Goal: Task Accomplishment & Management: Use online tool/utility

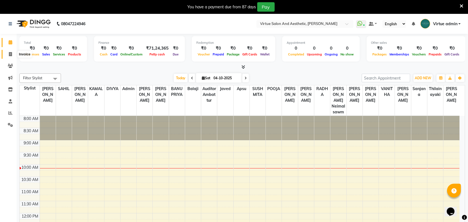
click at [10, 53] on icon at bounding box center [10, 54] width 3 height 4
select select "4466"
select select "service"
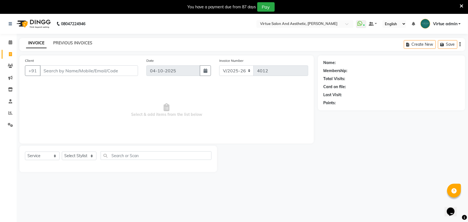
click at [84, 42] on link "PREVIOUS INVOICES" at bounding box center [72, 42] width 39 height 5
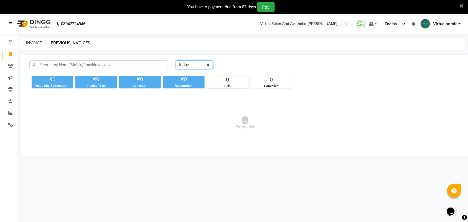
click at [182, 67] on select "[DATE] [DATE] Custom Range" at bounding box center [194, 64] width 37 height 9
select select "yesterday"
click at [176, 60] on select "[DATE] [DATE] Custom Range" at bounding box center [194, 64] width 37 height 9
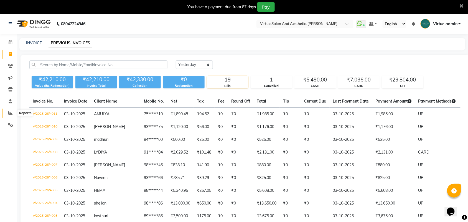
click at [10, 114] on icon at bounding box center [10, 113] width 4 height 4
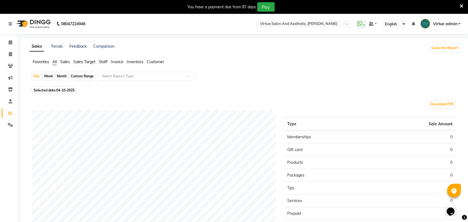
click at [64, 63] on span "Sales" at bounding box center [65, 61] width 10 height 5
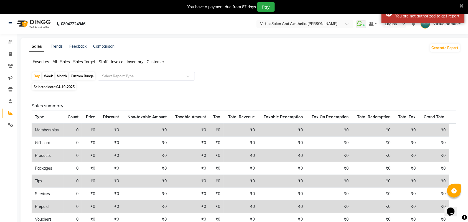
click at [89, 77] on div "Custom Range" at bounding box center [82, 76] width 26 height 8
select select "10"
select select "2025"
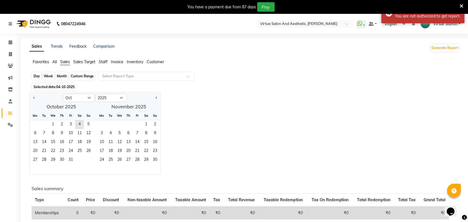
click at [89, 77] on div "Custom Range" at bounding box center [82, 76] width 26 height 8
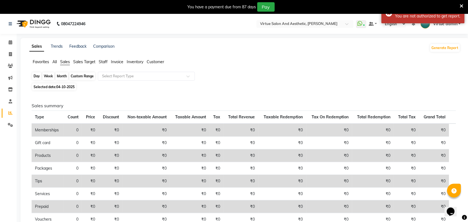
click at [89, 77] on div "Custom Range" at bounding box center [82, 76] width 26 height 8
select select "10"
select select "2025"
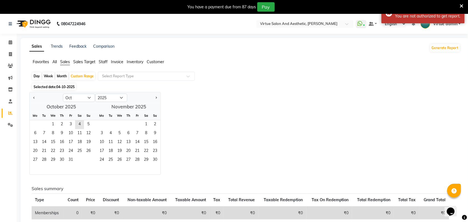
click at [37, 77] on div "Day" at bounding box center [36, 76] width 9 height 8
select select "10"
select select "2025"
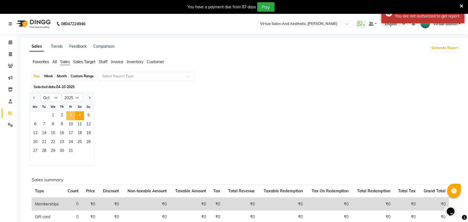
click at [72, 113] on span "3" at bounding box center [70, 115] width 9 height 9
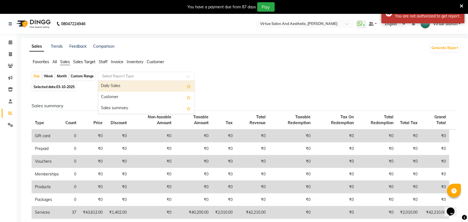
click at [116, 77] on input "text" at bounding box center [141, 76] width 80 height 6
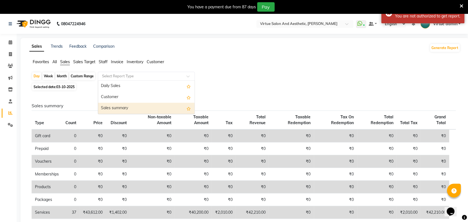
click at [110, 107] on div "Sales summary" at bounding box center [146, 108] width 96 height 11
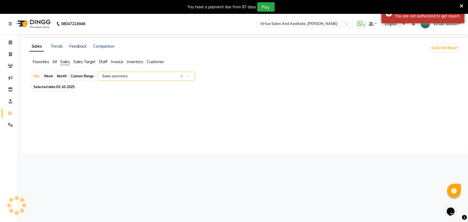
select select "full_report"
select select "csv"
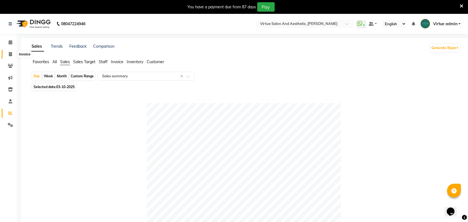
click at [8, 54] on span at bounding box center [11, 54] width 10 height 6
select select "service"
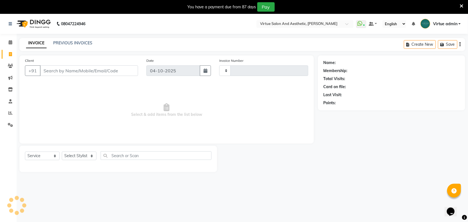
scroll to position [2, 0]
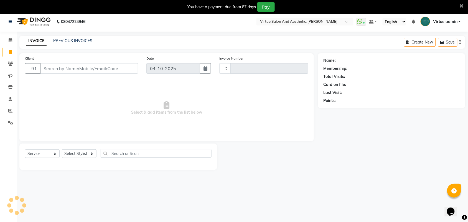
type input "4012"
select select "4466"
click at [74, 38] on link "PREVIOUS INVOICES" at bounding box center [72, 40] width 39 height 5
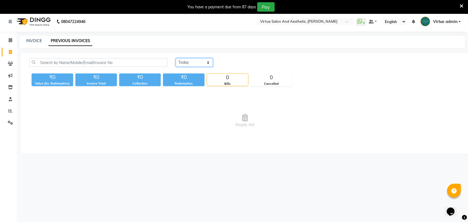
click at [198, 63] on select "[DATE] [DATE] Custom Range" at bounding box center [194, 62] width 37 height 9
select select "yesterday"
click at [176, 58] on select "[DATE] [DATE] Custom Range" at bounding box center [194, 62] width 37 height 9
